Goal: Information Seeking & Learning: Learn about a topic

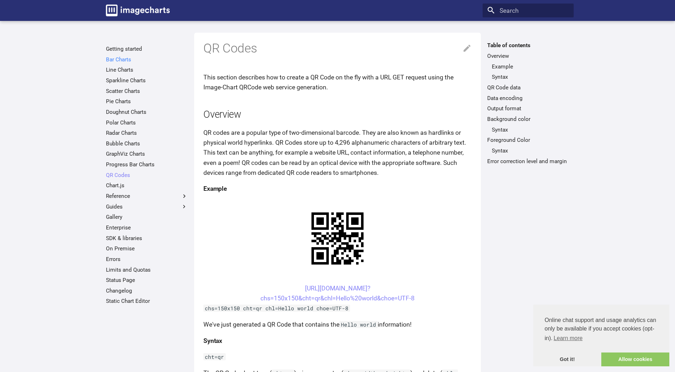
click at [129, 58] on link "Bar Charts" at bounding box center [147, 59] width 82 height 7
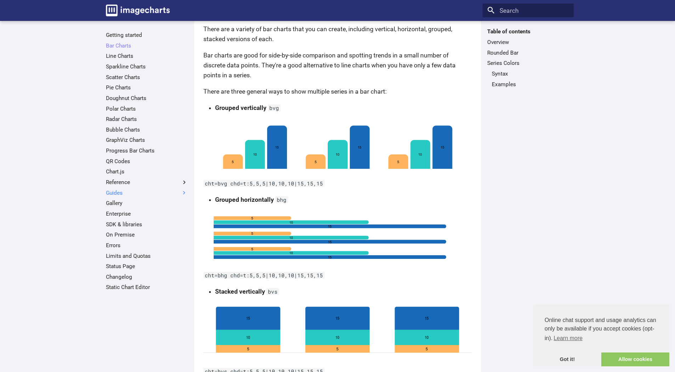
scroll to position [142, 0]
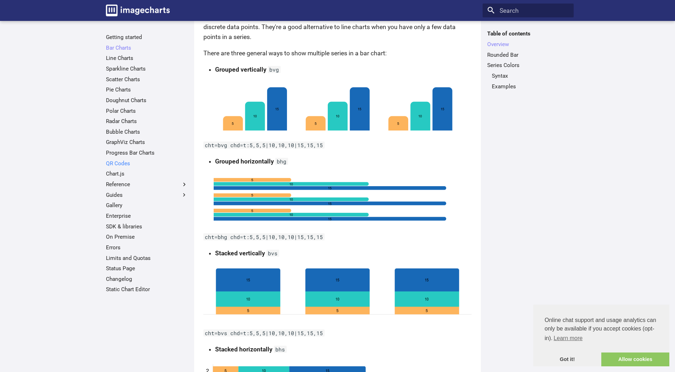
click at [119, 160] on link "QR Codes" at bounding box center [147, 163] width 82 height 7
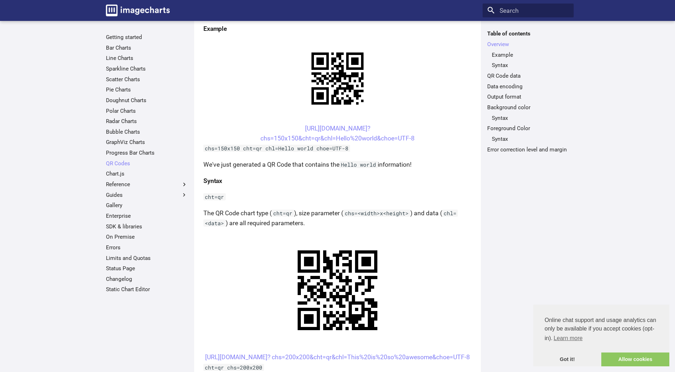
scroll to position [150, 0]
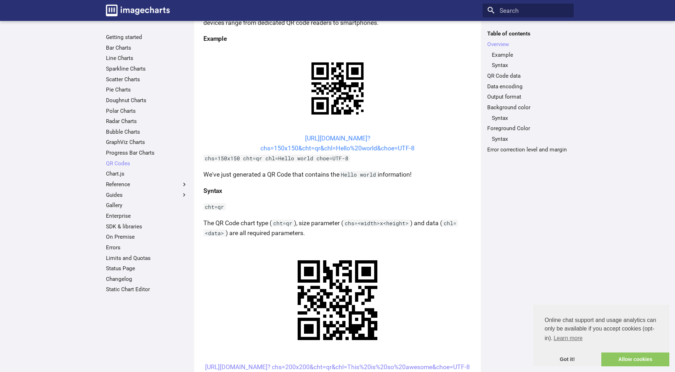
click at [340, 147] on link "https://image-charts.com/chart? chs=150x150&cht=qr&chl=Hello%20world&choe=UTF-8" at bounding box center [337, 143] width 154 height 17
